Goal: Task Accomplishment & Management: Complete application form

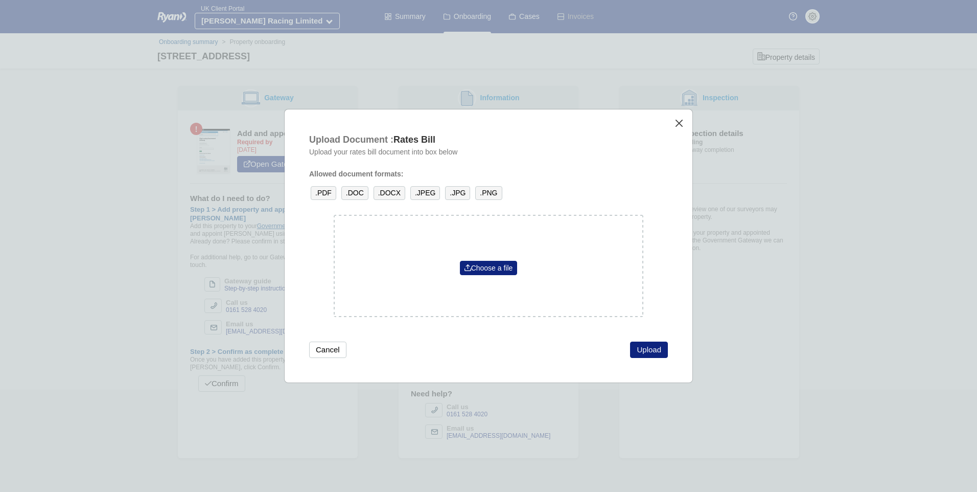
click at [679, 127] on button "close" at bounding box center [679, 123] width 11 height 11
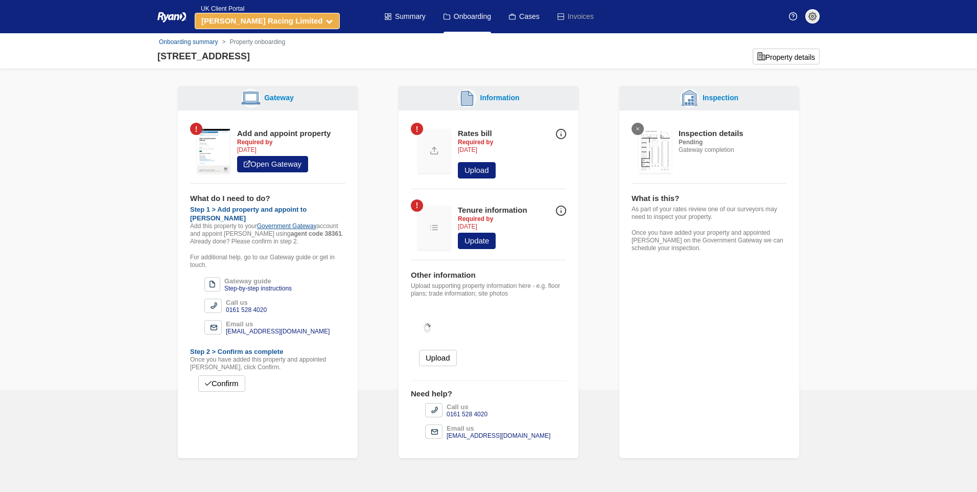
click at [317, 27] on button "[PERSON_NAME] Racing Limited" at bounding box center [267, 21] width 145 height 16
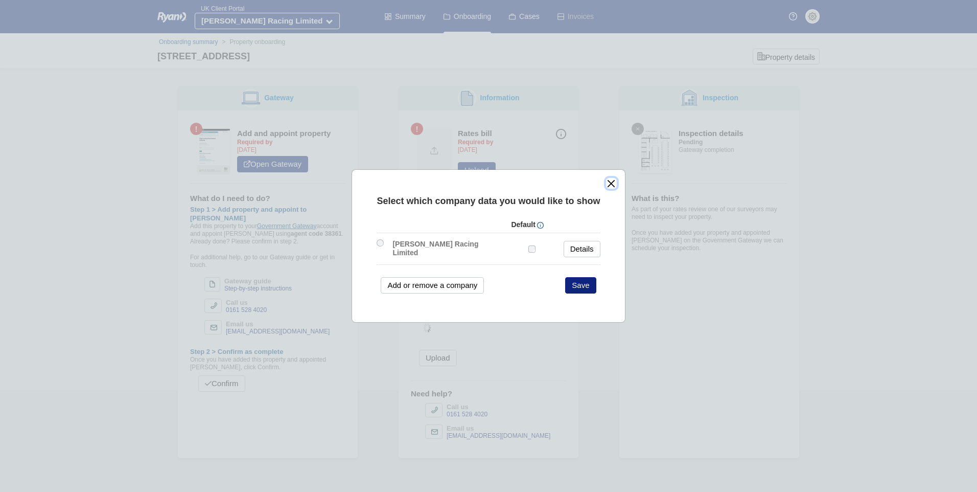
click at [606, 185] on button "close" at bounding box center [611, 183] width 11 height 11
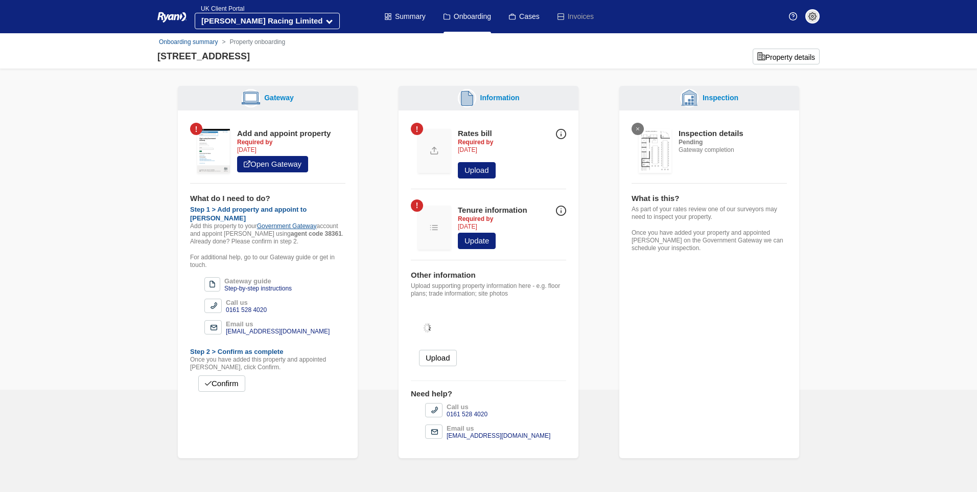
click at [813, 16] on img at bounding box center [813, 16] width 8 height 8
click at [776, 119] on span "Logout" at bounding box center [780, 118] width 60 height 15
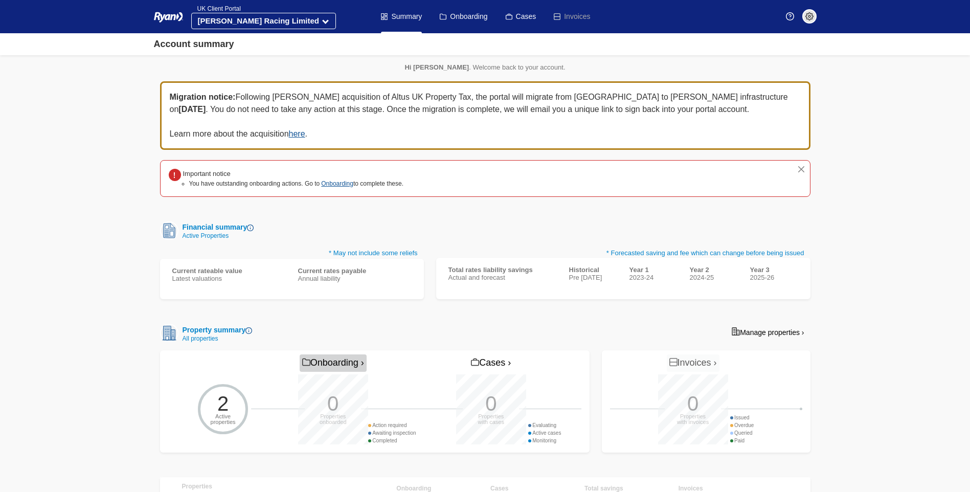
click at [332, 363] on link "Onboarding ›" at bounding box center [333, 362] width 67 height 17
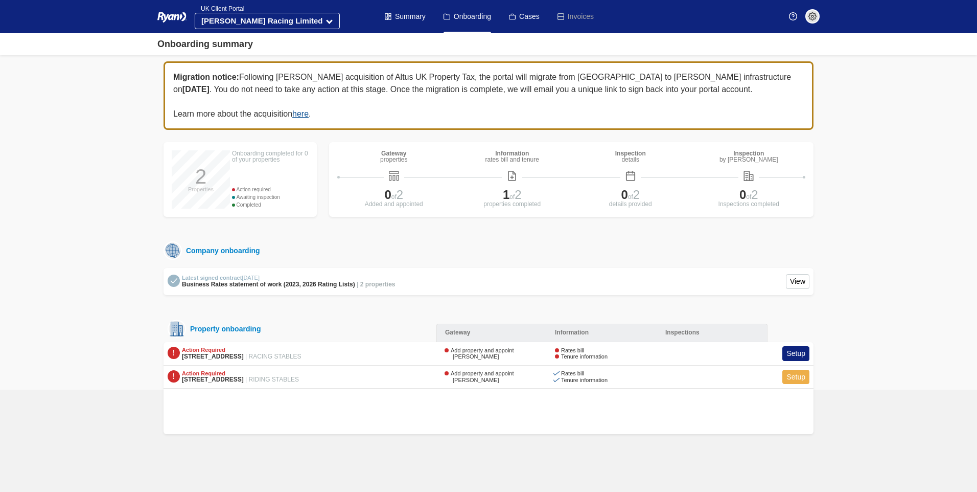
click at [796, 383] on link "Setup" at bounding box center [796, 377] width 27 height 15
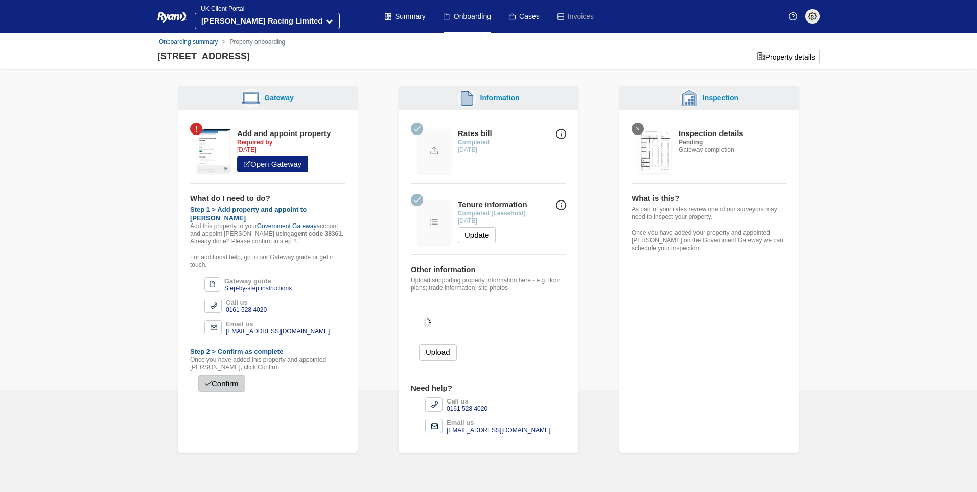
click at [223, 379] on button "Confirm" at bounding box center [221, 383] width 47 height 16
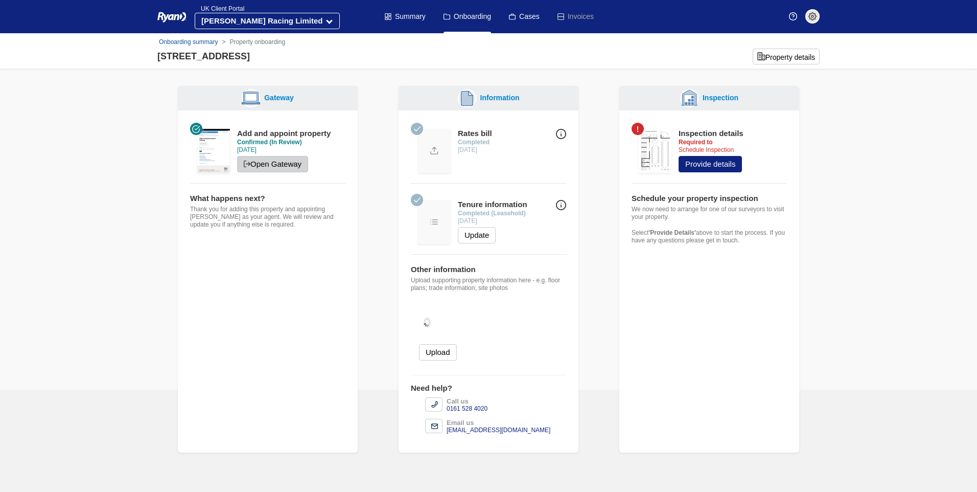
click at [298, 160] on link "Open Gateway" at bounding box center [272, 164] width 71 height 16
